Goal: Task Accomplishment & Management: Use online tool/utility

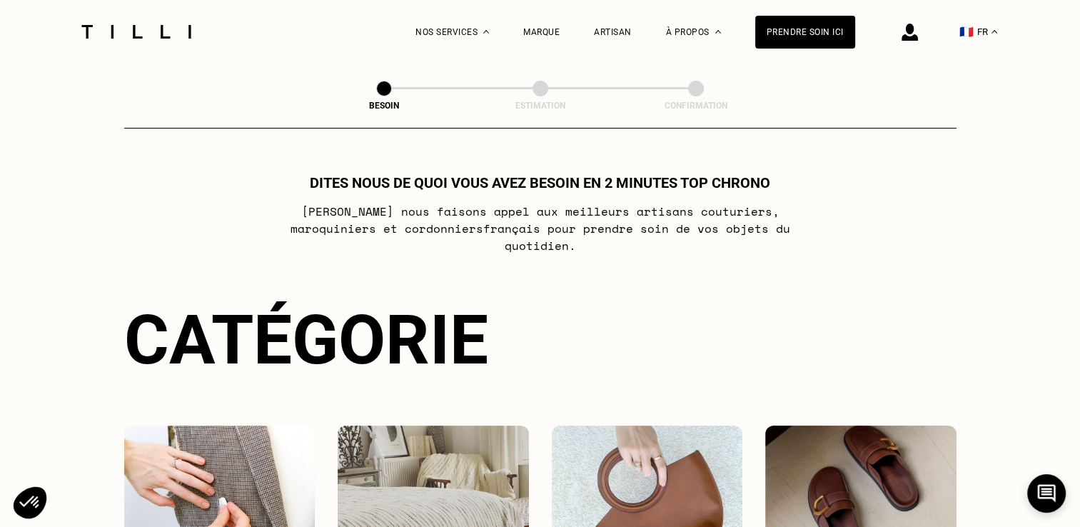
scroll to position [214, 0]
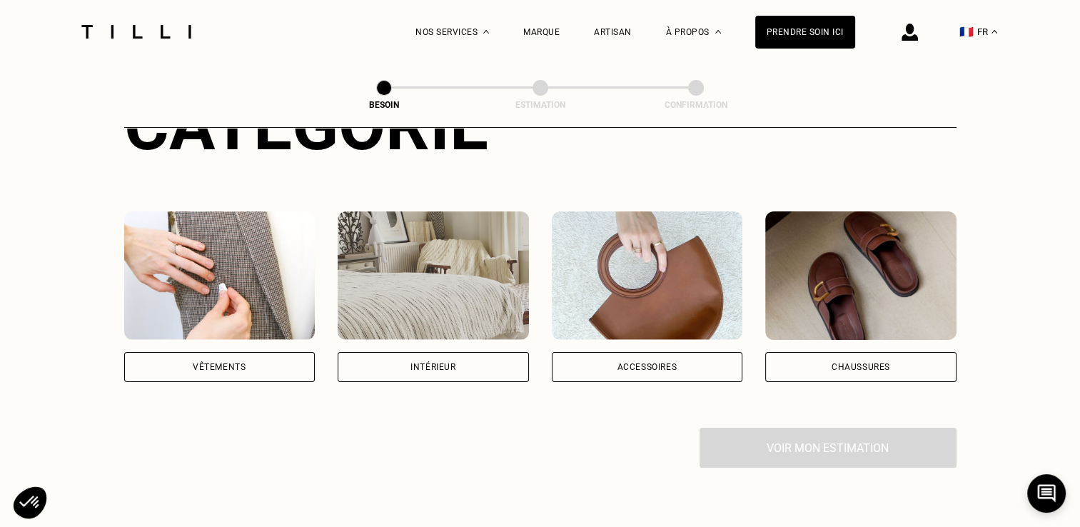
click at [631, 363] on div "Accessoires" at bounding box center [647, 367] width 60 height 9
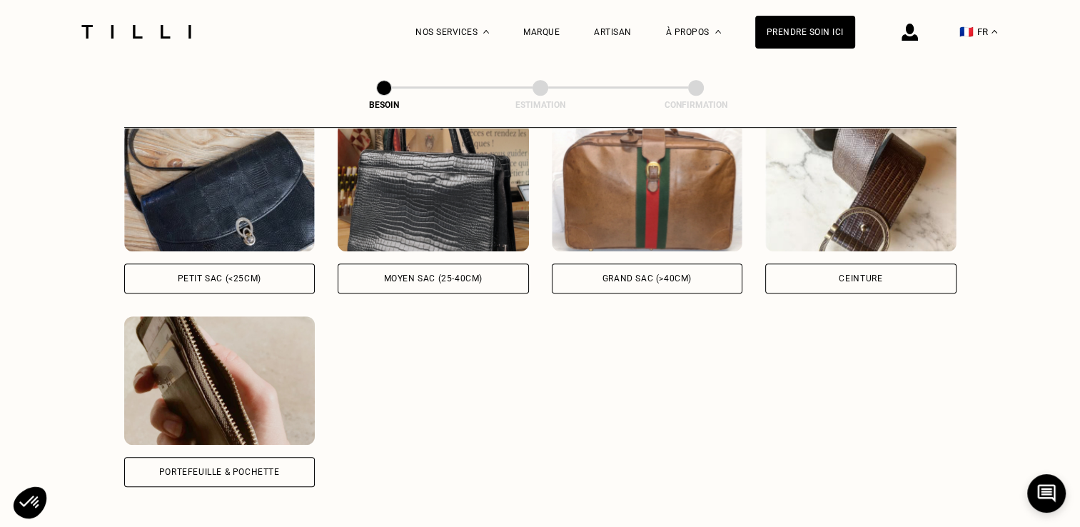
scroll to position [680, 0]
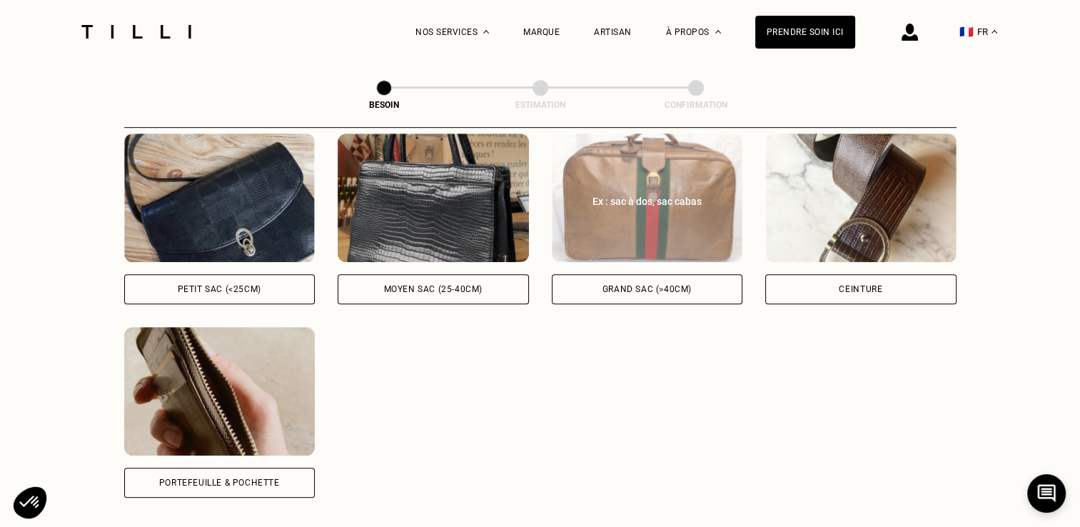
click at [628, 274] on div "Grand sac (>40cm)" at bounding box center [647, 289] width 191 height 30
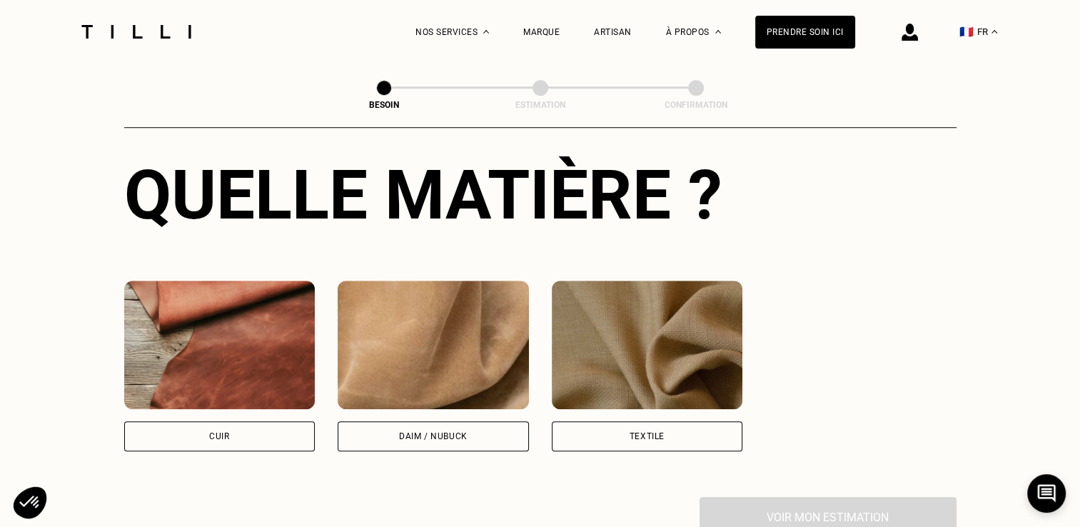
scroll to position [1191, 0]
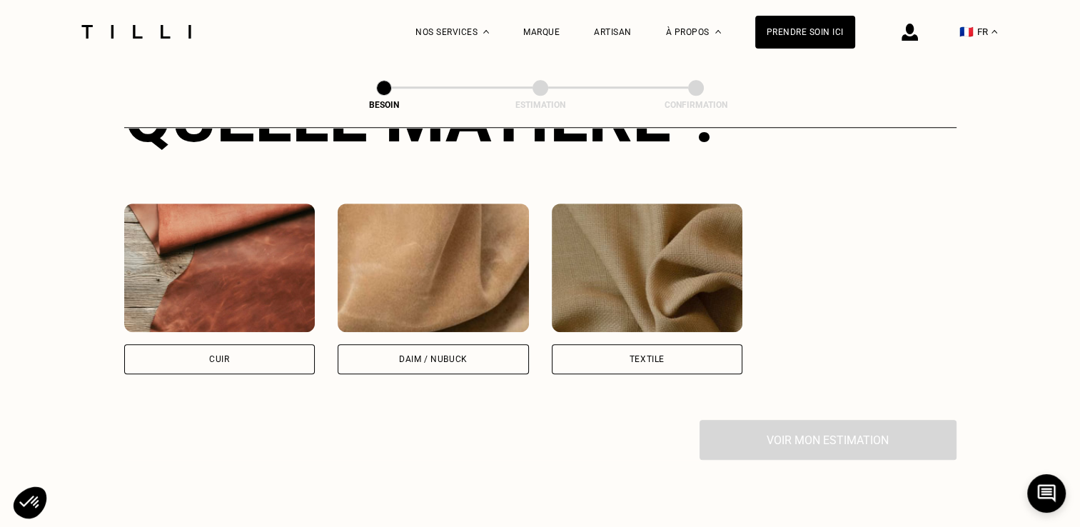
click at [628, 344] on div "Textile" at bounding box center [647, 359] width 191 height 30
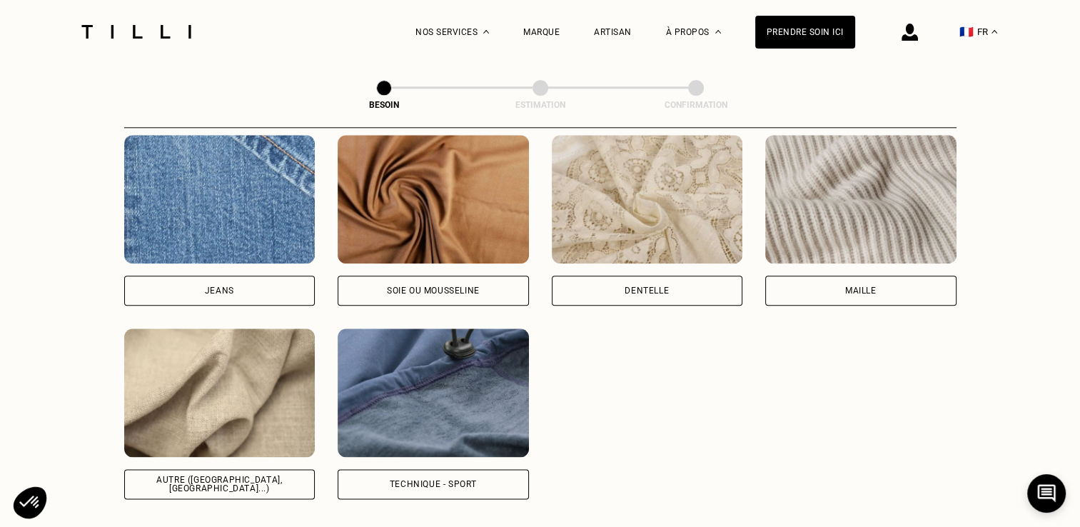
scroll to position [1295, 0]
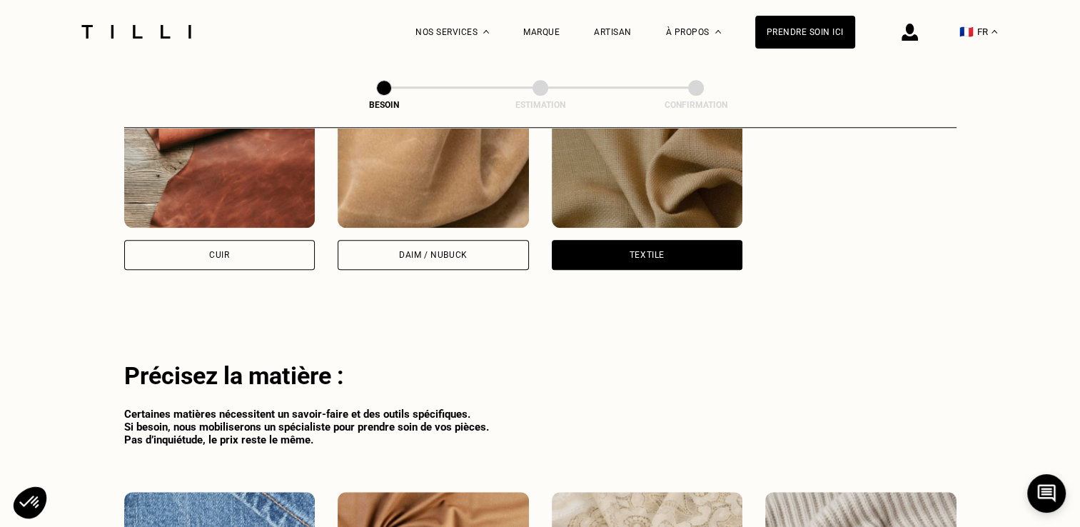
click at [414, 251] on div "Daim / Nubuck" at bounding box center [433, 255] width 69 height 9
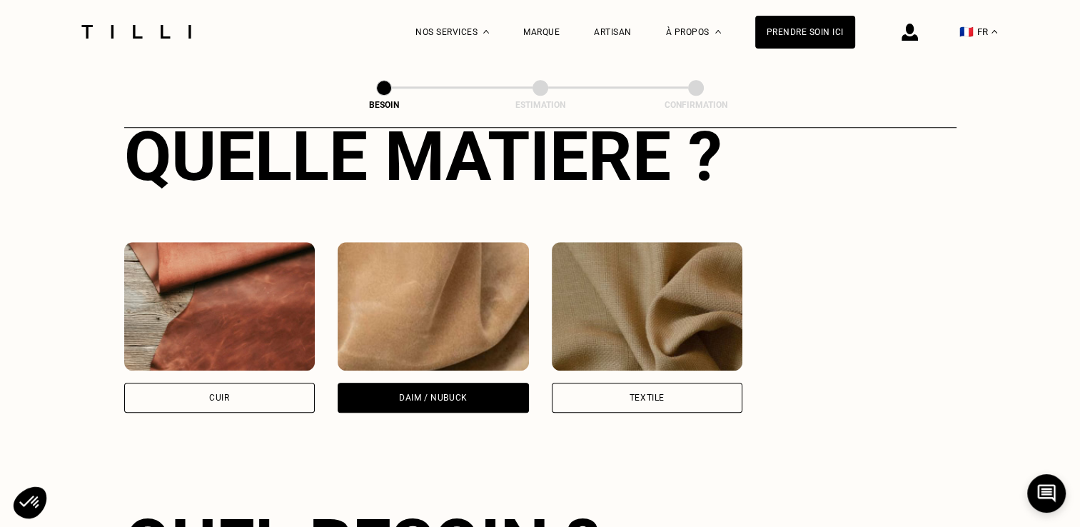
scroll to position [1438, 0]
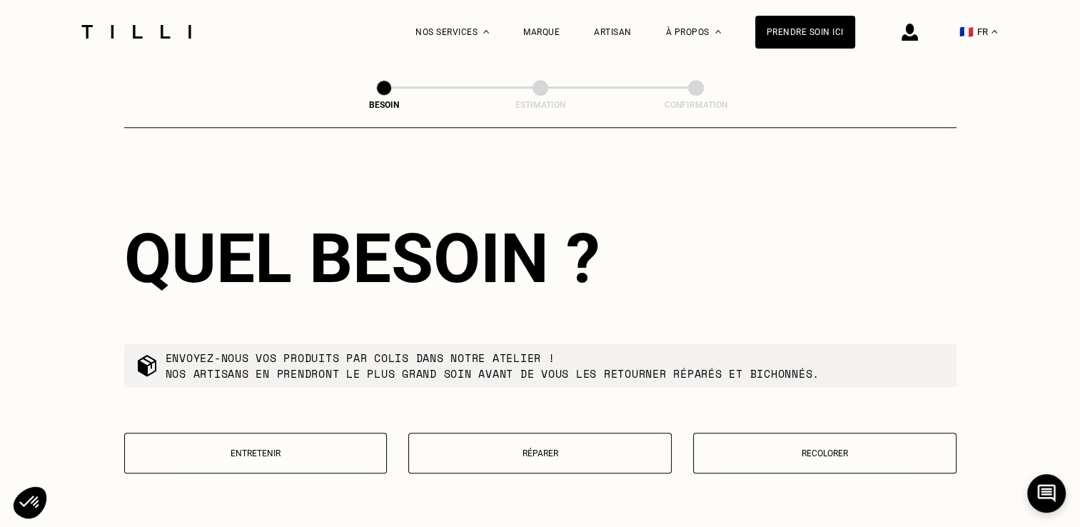
click at [518, 448] on p "Réparer" at bounding box center [540, 453] width 248 height 10
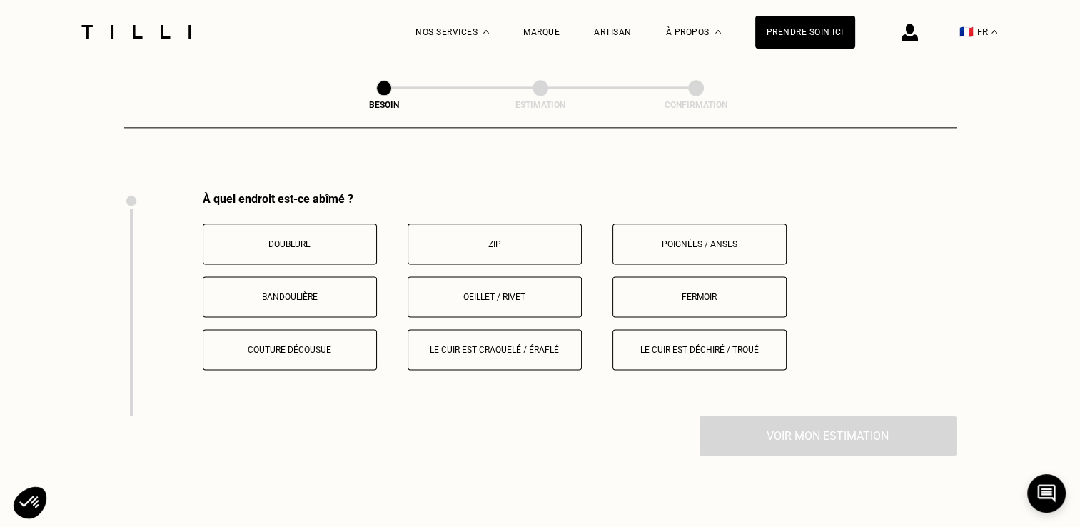
scroll to position [1805, 0]
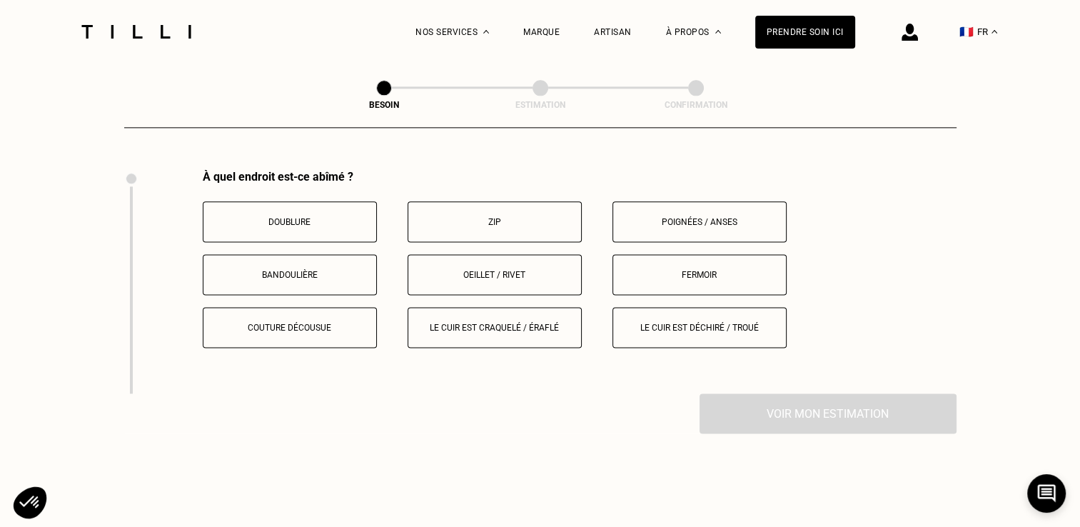
click at [732, 217] on p "Poignées / anses" at bounding box center [700, 222] width 159 height 10
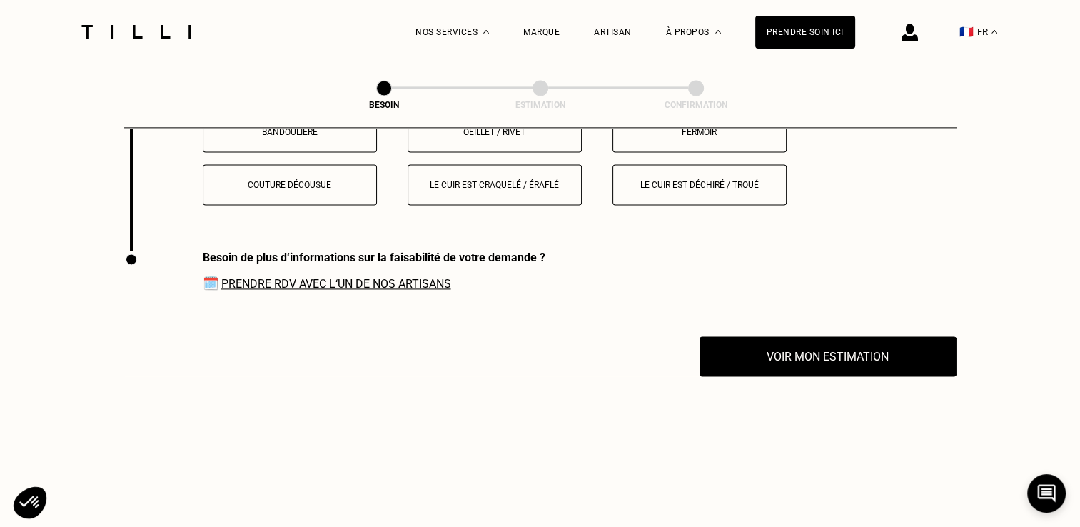
scroll to position [1957, 0]
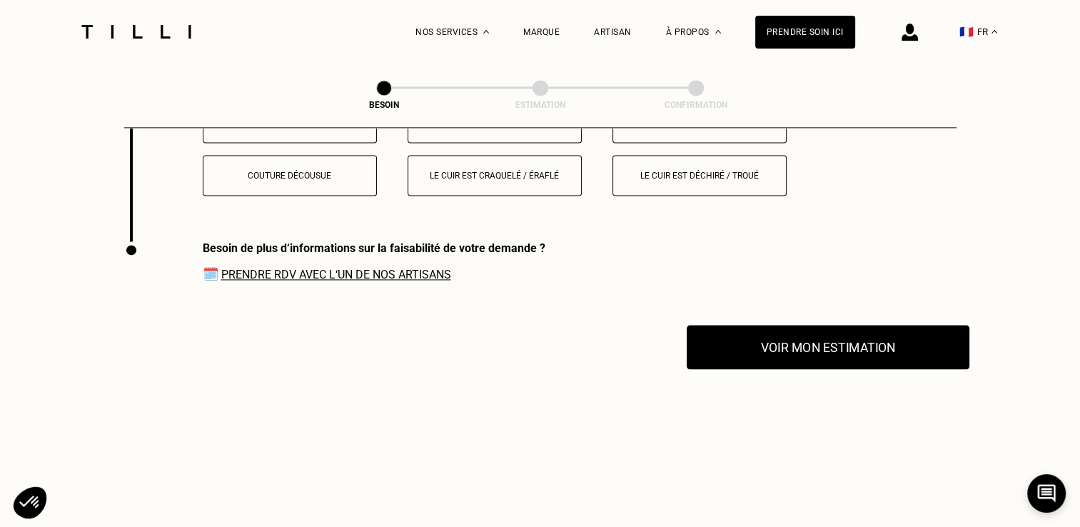
click at [871, 338] on button "Voir mon estimation" at bounding box center [828, 347] width 283 height 44
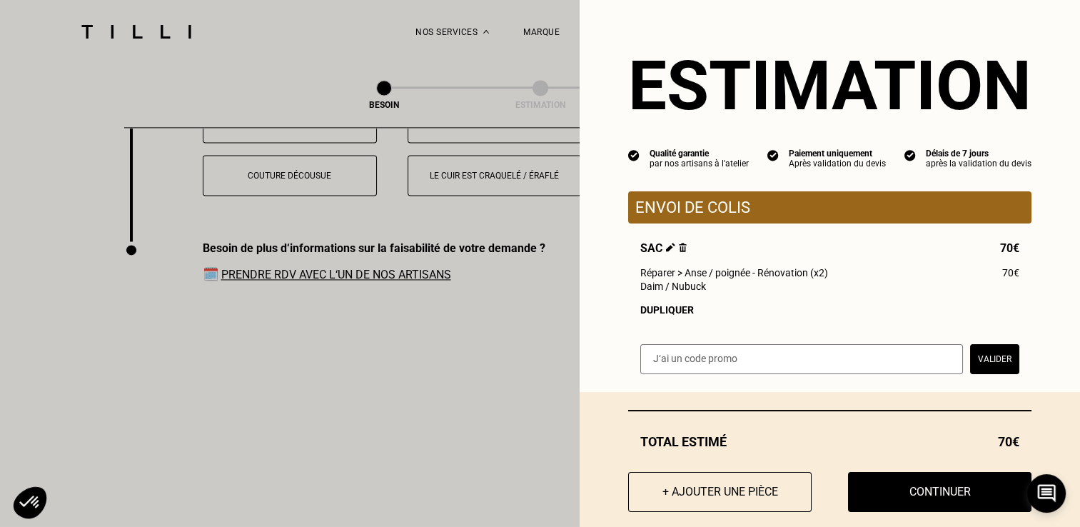
select select "FR"
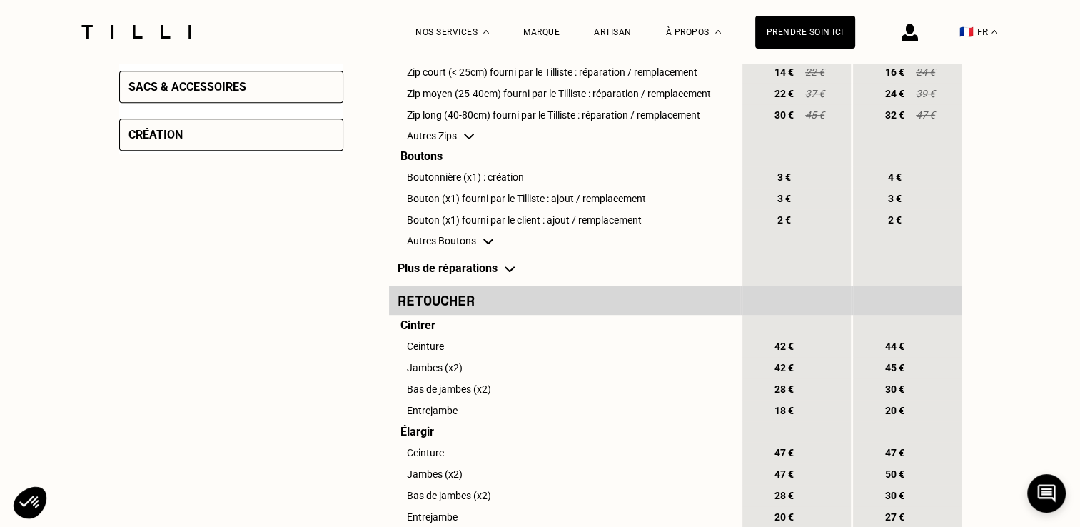
scroll to position [408, 0]
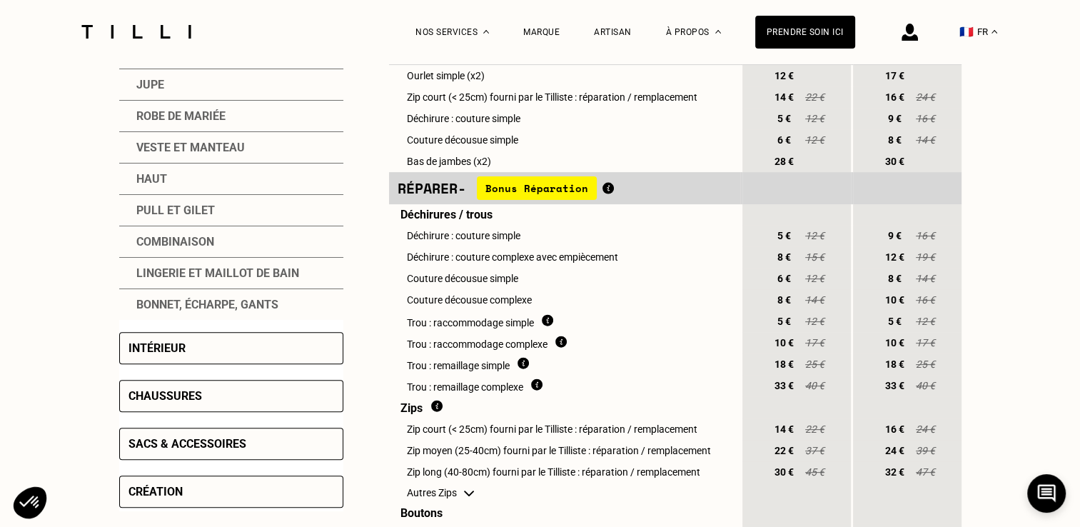
click at [211, 447] on div "Sacs & accessoires" at bounding box center [188, 444] width 118 height 14
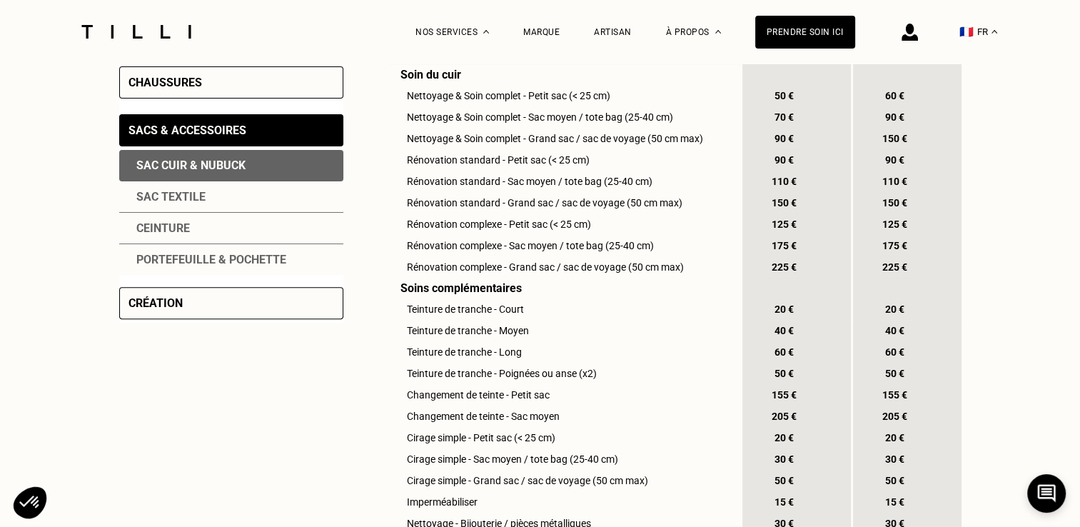
click at [184, 198] on div "Sac textile" at bounding box center [231, 196] width 224 height 31
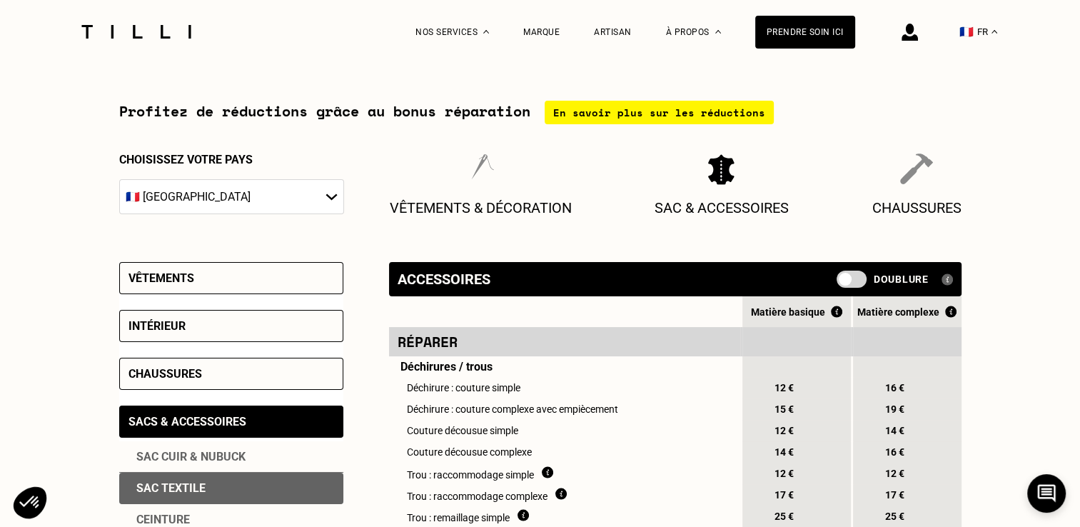
scroll to position [194, 0]
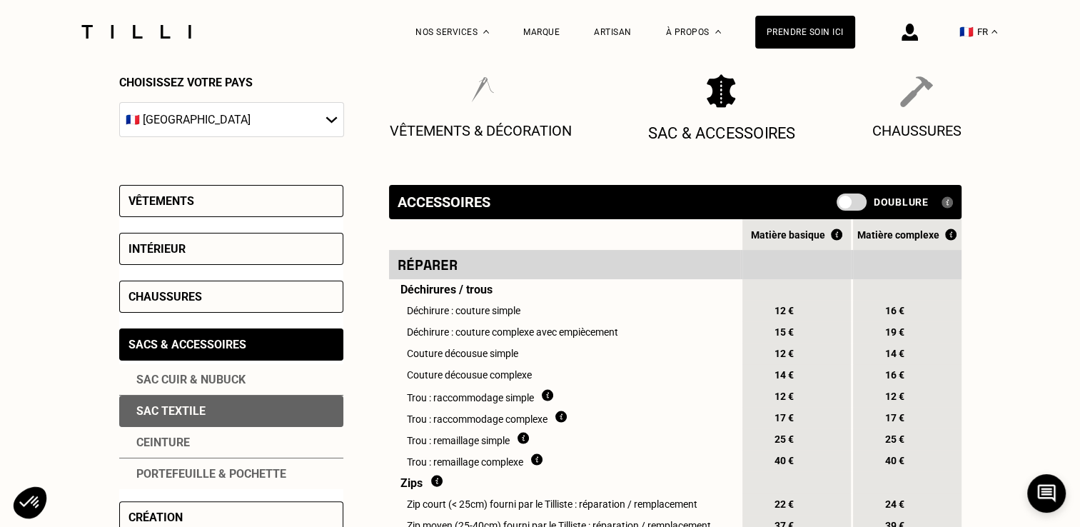
click at [707, 129] on p "Sac & Accessoires" at bounding box center [722, 133] width 148 height 19
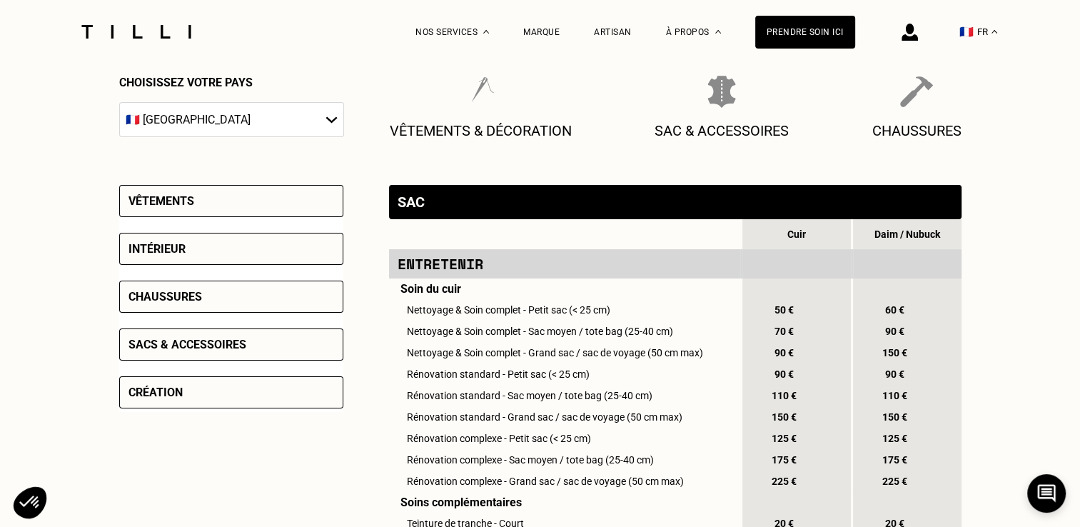
click at [237, 341] on div "Sacs & accessoires" at bounding box center [188, 345] width 118 height 14
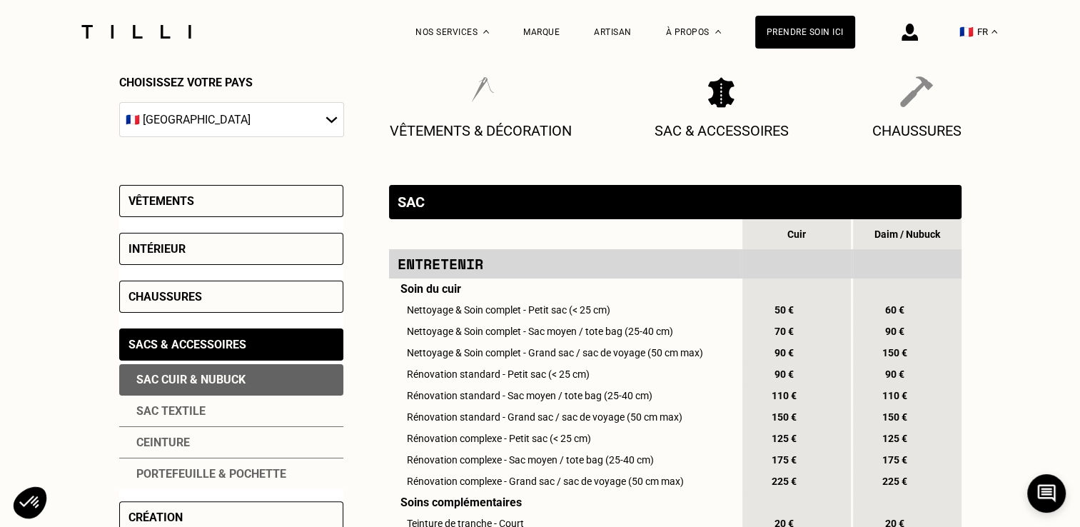
click at [154, 410] on div "Sac textile" at bounding box center [231, 411] width 224 height 31
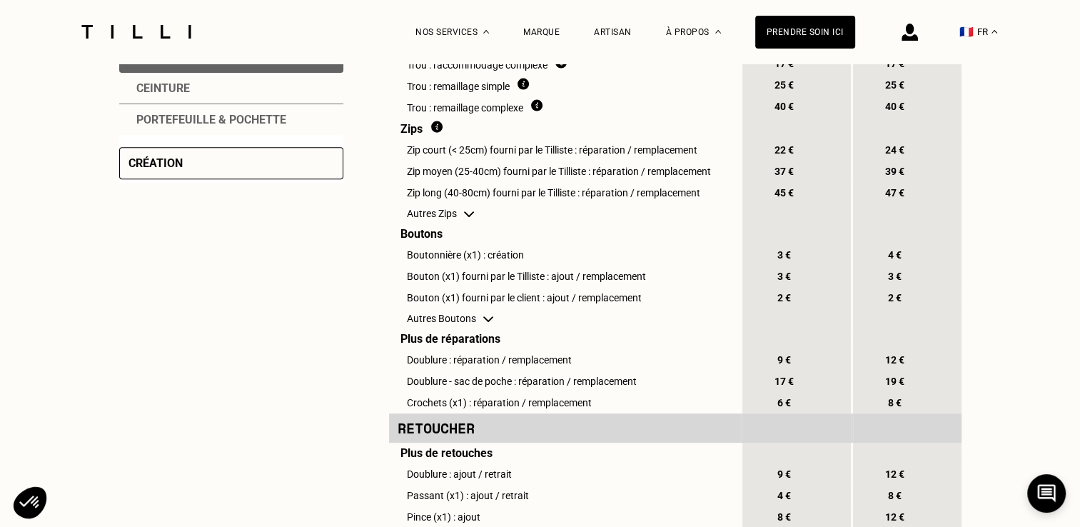
scroll to position [551, 0]
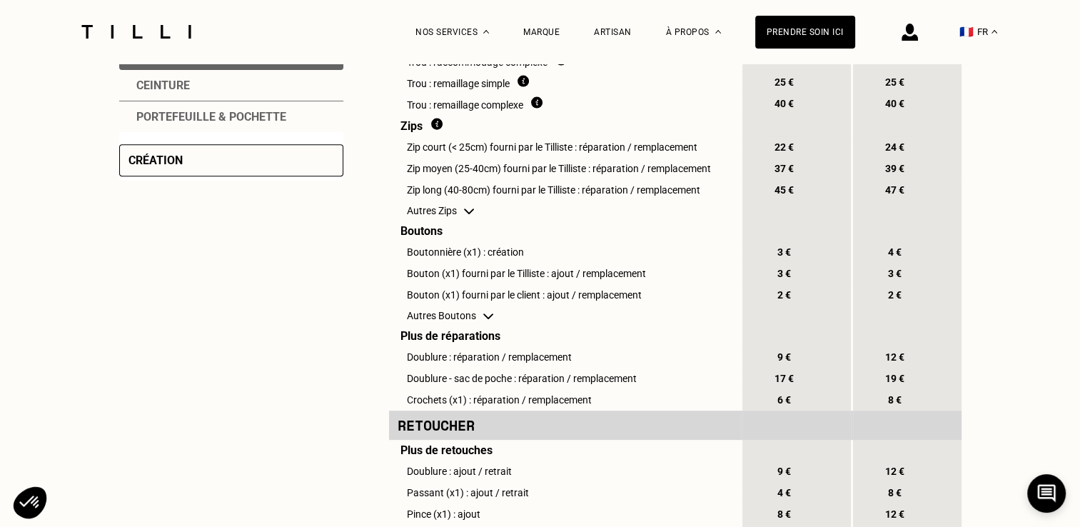
click at [471, 216] on td "Autres Zips" at bounding box center [564, 211] width 351 height 20
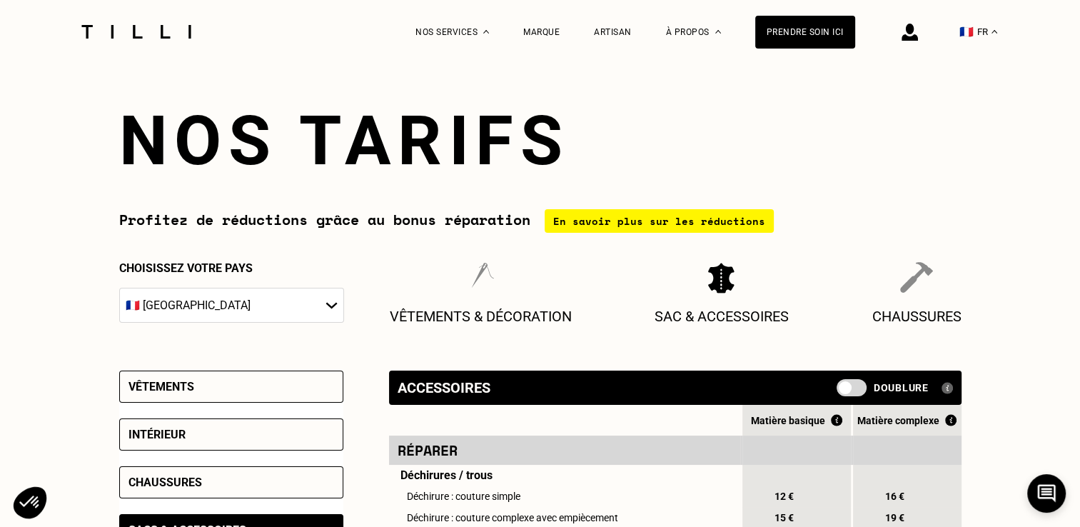
scroll to position [0, 0]
